Goal: Find specific page/section: Find specific page/section

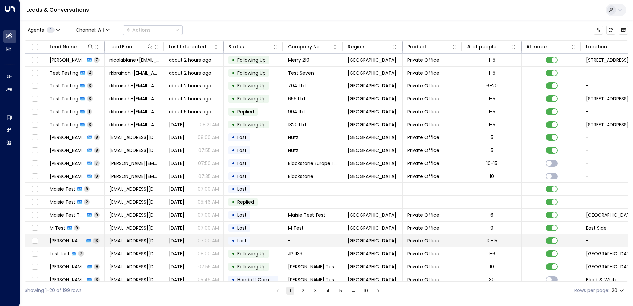
scroll to position [32, 0]
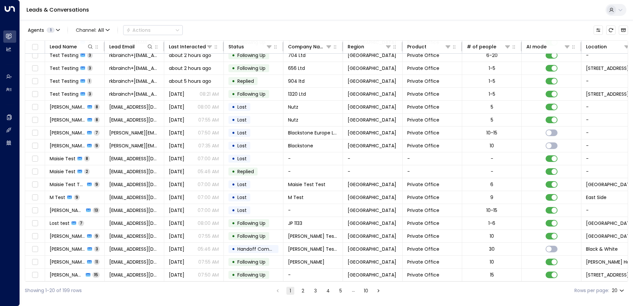
click at [304, 290] on button "2" at bounding box center [303, 291] width 8 height 8
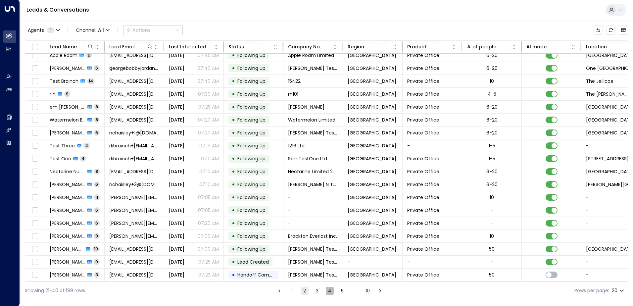
click at [330, 289] on button "4" at bounding box center [330, 291] width 8 height 8
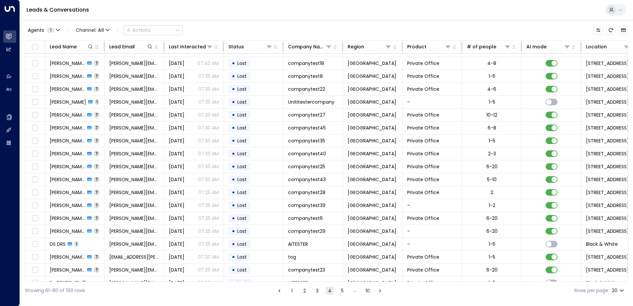
scroll to position [32, 0]
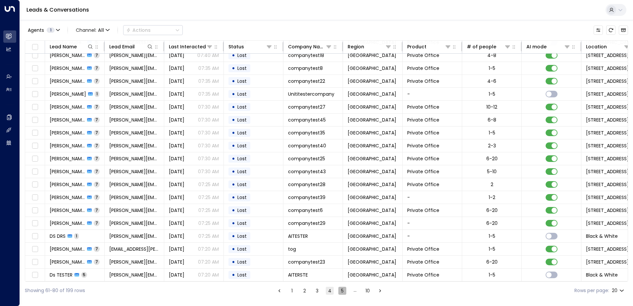
click at [343, 290] on button "5" at bounding box center [342, 291] width 8 height 8
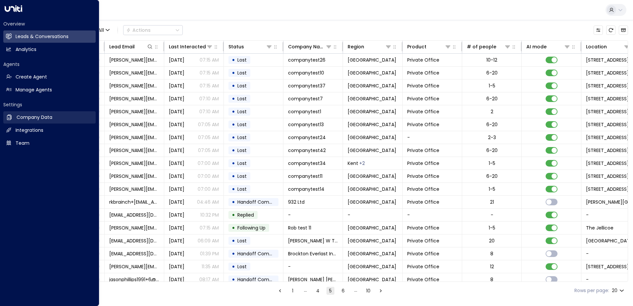
click at [23, 118] on h2 "Company Data" at bounding box center [35, 117] width 36 height 7
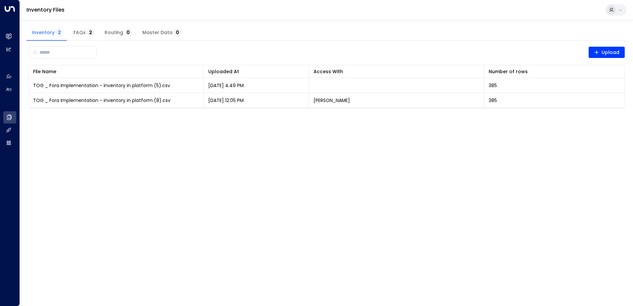
click at [217, 116] on html "Overview Leads & Conversations Leads & Conversations Analytics Analytics Agents…" at bounding box center [316, 58] width 633 height 116
